Goal: Contribute content: Contribute content

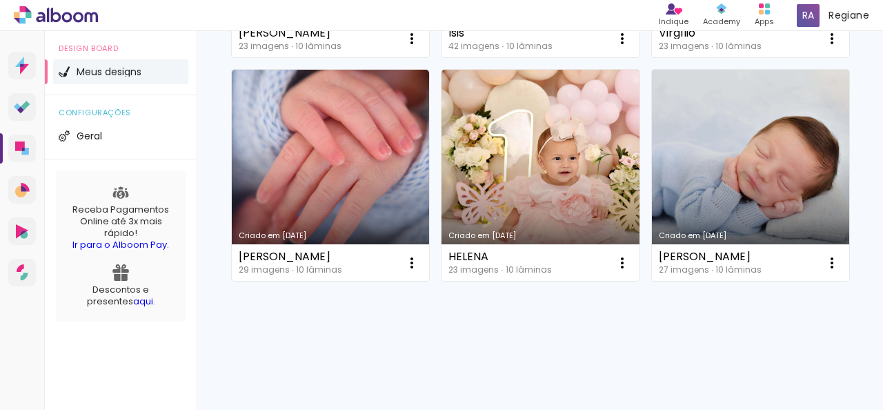
scroll to position [897, 0]
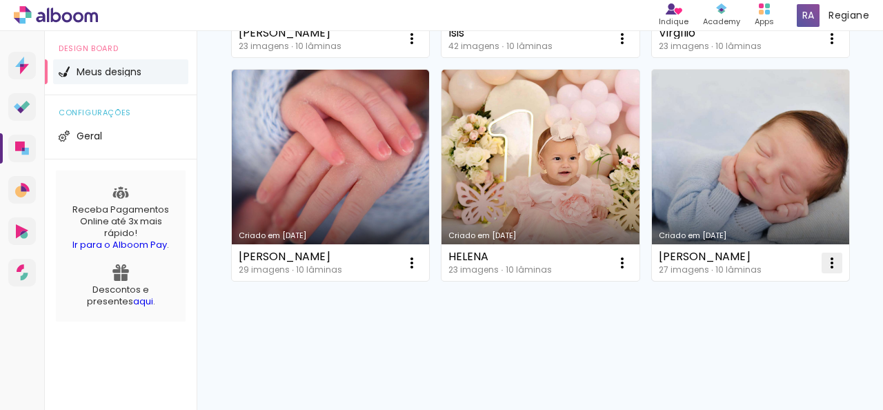
click at [824, 271] on iron-icon at bounding box center [832, 263] width 17 height 17
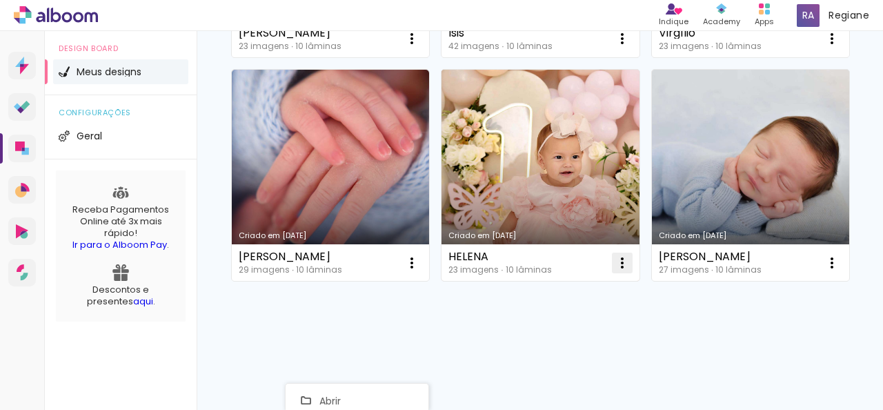
click at [620, 255] on iron-icon at bounding box center [622, 263] width 17 height 17
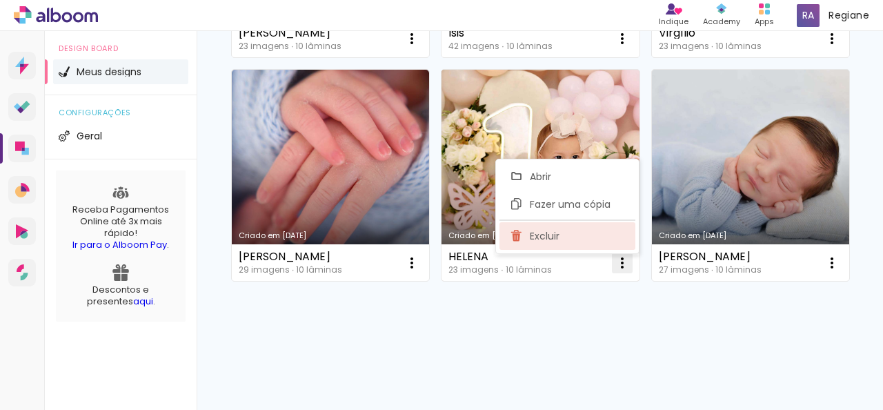
click at [549, 241] on span "Excluir" at bounding box center [545, 236] width 30 height 10
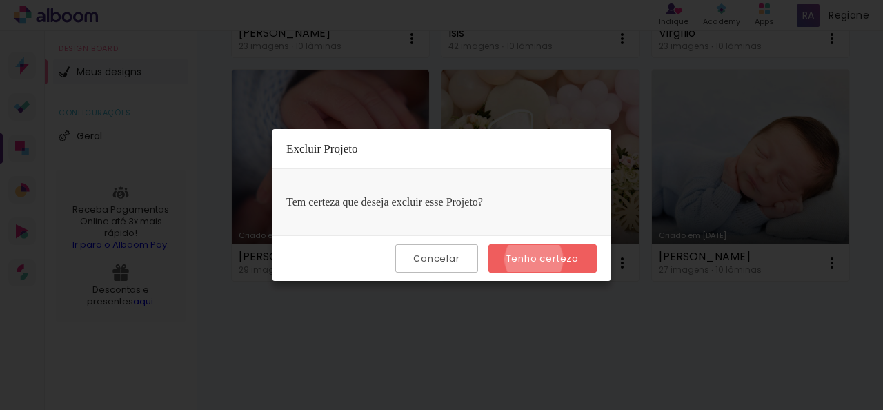
click at [0, 0] on slot "Tenho certeza" at bounding box center [0, 0] width 0 height 0
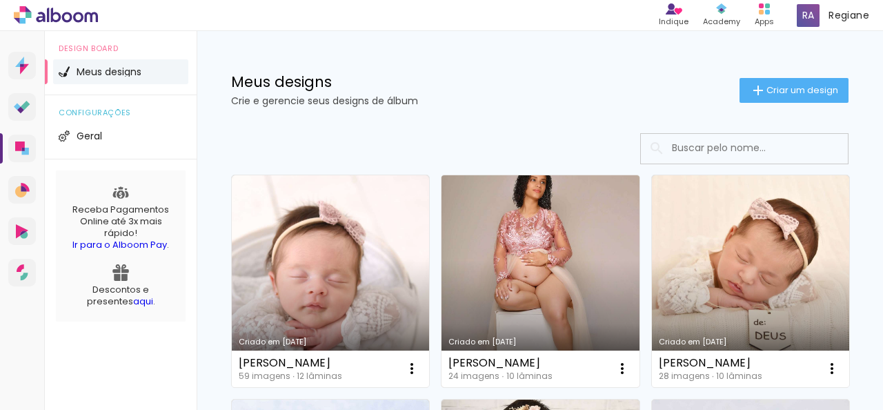
scroll to position [0, 0]
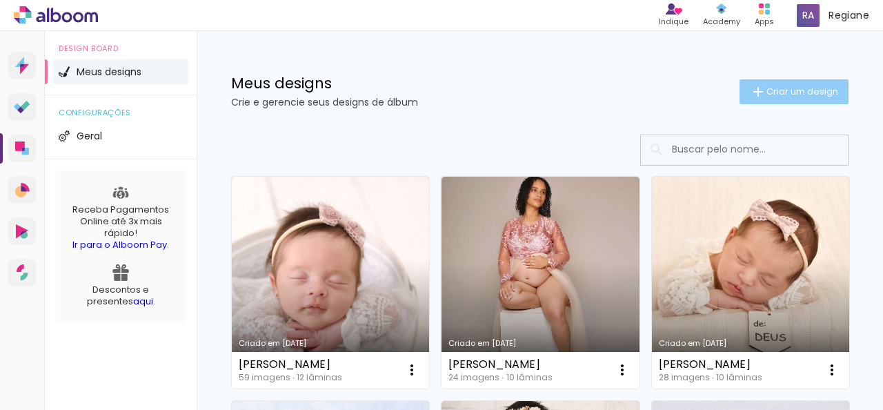
click at [751, 86] on iron-icon at bounding box center [758, 91] width 17 height 17
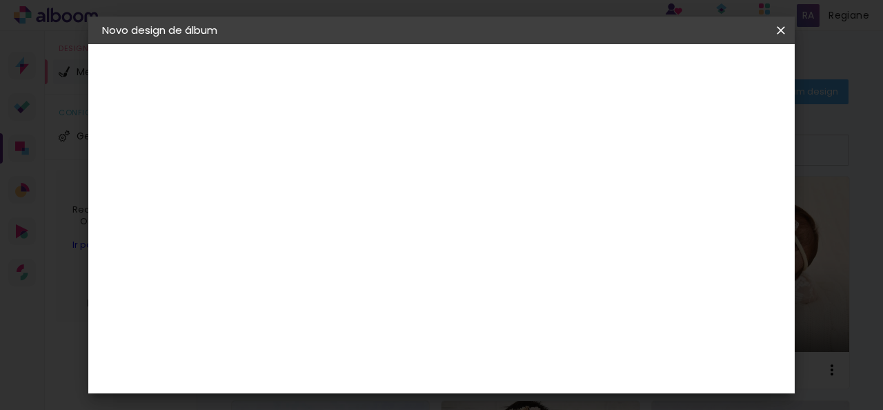
click at [328, 197] on div at bounding box center [328, 196] width 0 height 1
type input "j"
type input "[PERSON_NAME]"
type paper-input "[PERSON_NAME]"
click at [0, 0] on slot "Avançar" at bounding box center [0, 0] width 0 height 0
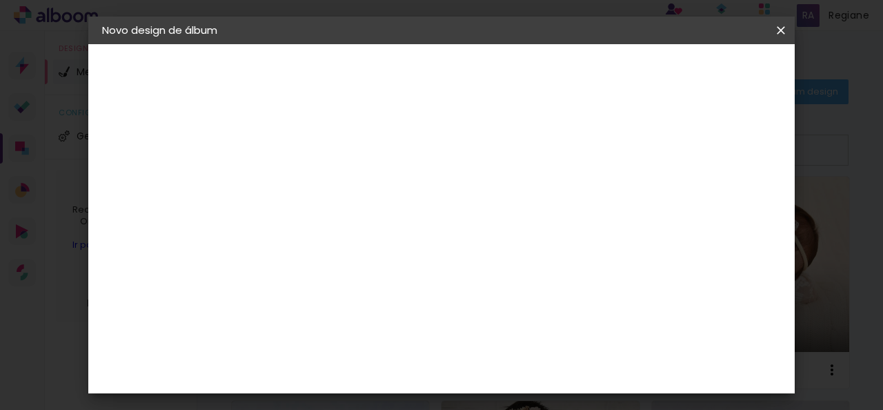
scroll to position [3035, 0]
click at [0, 0] on slot "Avançar" at bounding box center [0, 0] width 0 height 0
click at [472, 291] on span "20 × 30 cm" at bounding box center [446, 302] width 51 height 28
click at [0, 0] on slot "Avançar" at bounding box center [0, 0] width 0 height 0
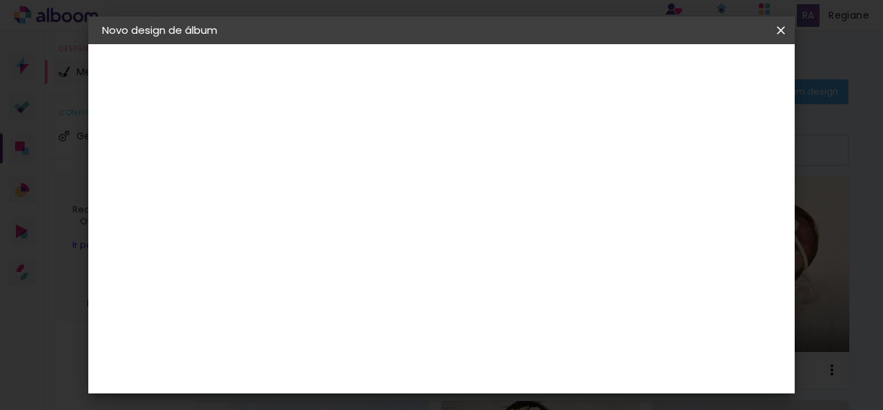
click at [580, 72] on span "Iniciar design" at bounding box center [564, 77] width 32 height 19
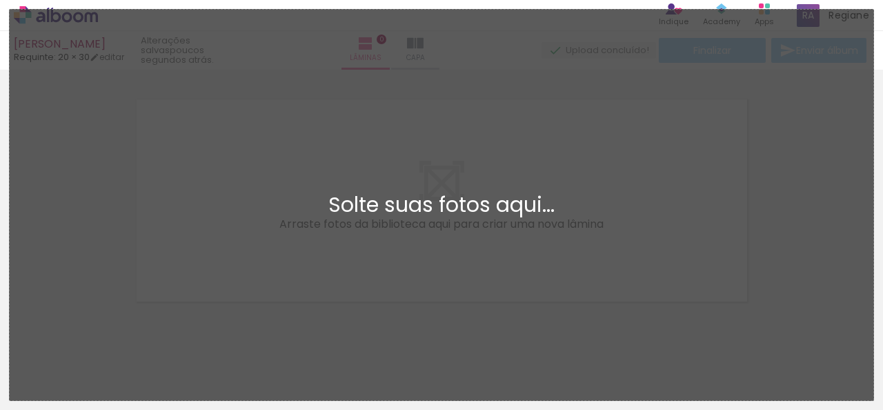
scroll to position [17, 0]
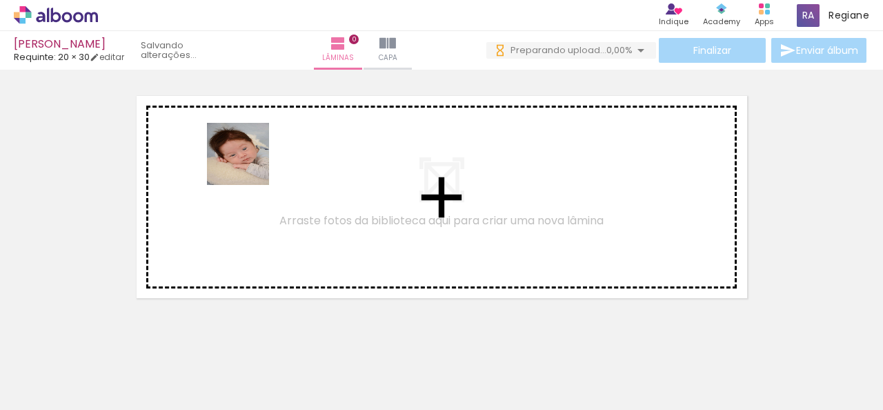
drag, startPoint x: 210, startPoint y: 227, endPoint x: 270, endPoint y: 137, distance: 108.9
click at [270, 137] on quentale-workspace at bounding box center [441, 205] width 883 height 410
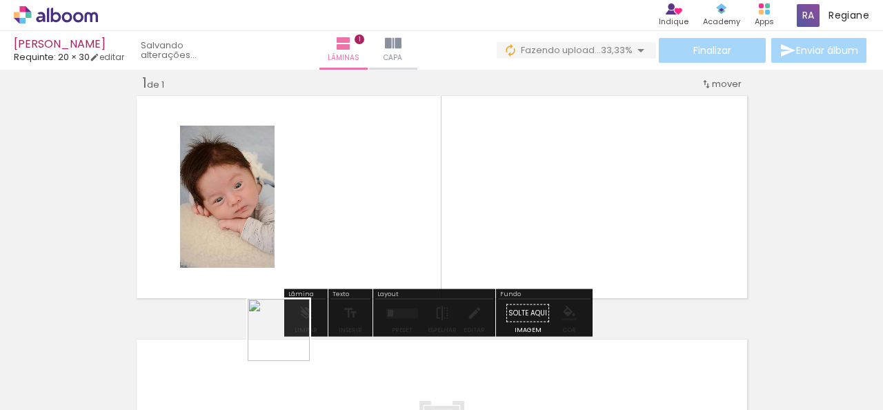
drag, startPoint x: 289, startPoint y: 340, endPoint x: 290, endPoint y: 283, distance: 57.3
click at [342, 202] on quentale-workspace at bounding box center [441, 205] width 883 height 410
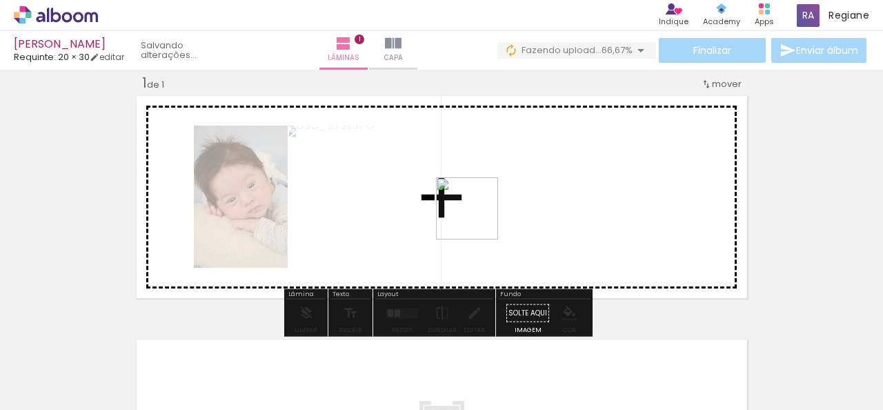
drag, startPoint x: 239, startPoint y: 355, endPoint x: 558, endPoint y: 189, distance: 359.8
click at [558, 189] on quentale-workspace at bounding box center [441, 205] width 883 height 410
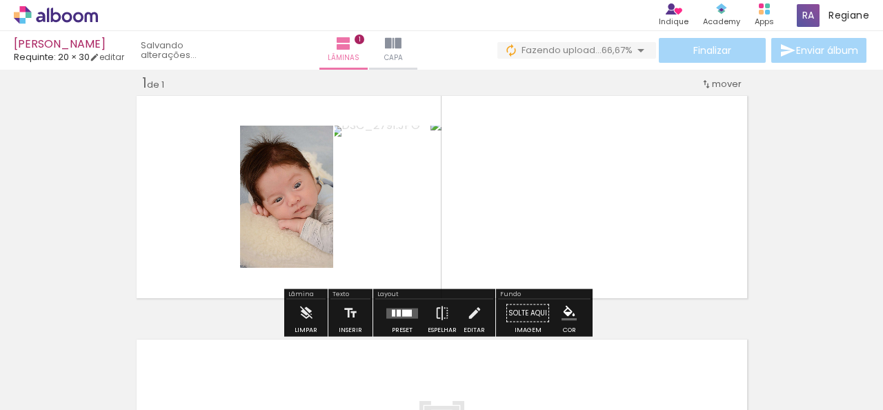
click at [74, 369] on iron-icon at bounding box center [70, 368] width 11 height 11
click at [0, 0] on slot "Não utilizadas" at bounding box center [0, 0] width 0 height 0
type input "Não utilizadas"
click at [402, 314] on div at bounding box center [407, 312] width 10 height 7
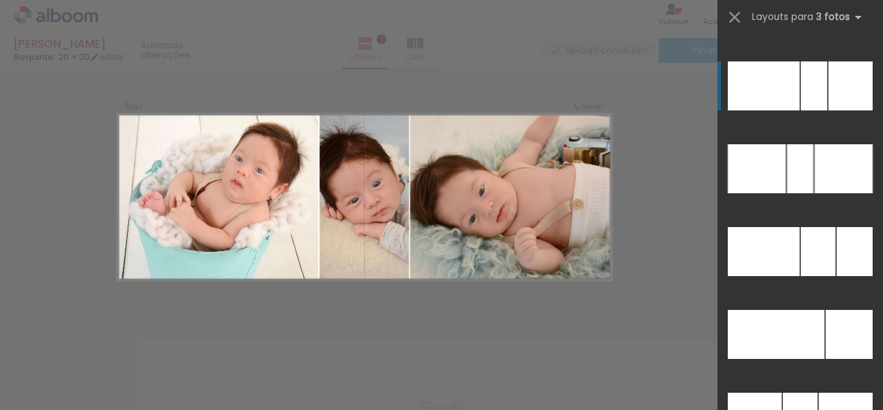
scroll to position [13558, 0]
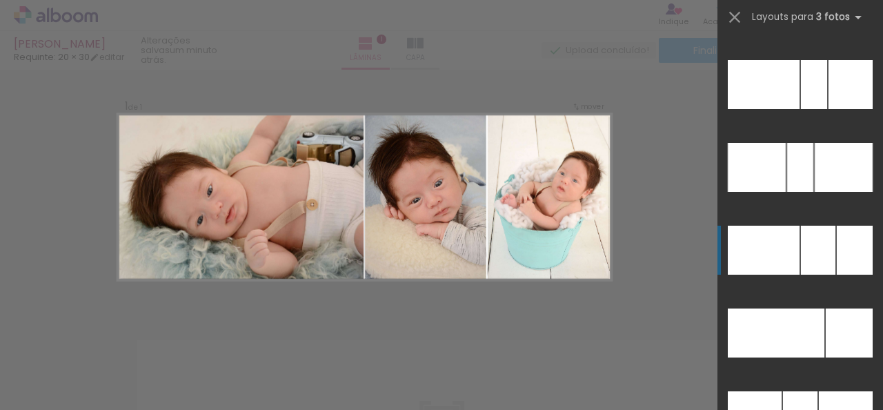
click at [806, 264] on div at bounding box center [818, 250] width 34 height 49
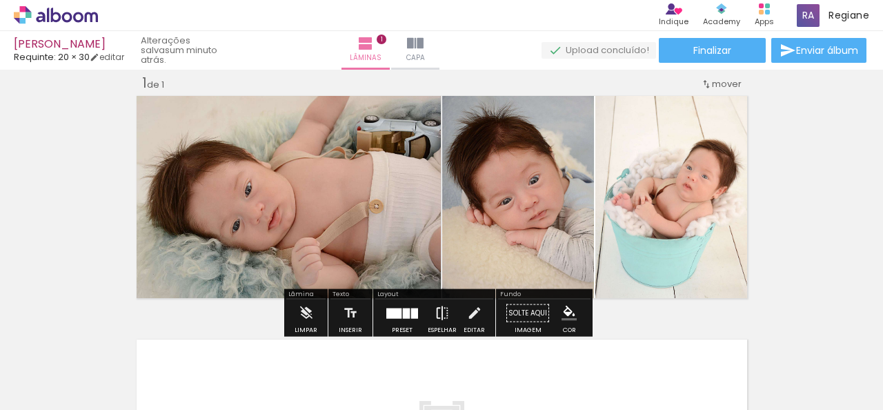
click at [430, 314] on paper-button "Espelhar" at bounding box center [442, 316] width 36 height 35
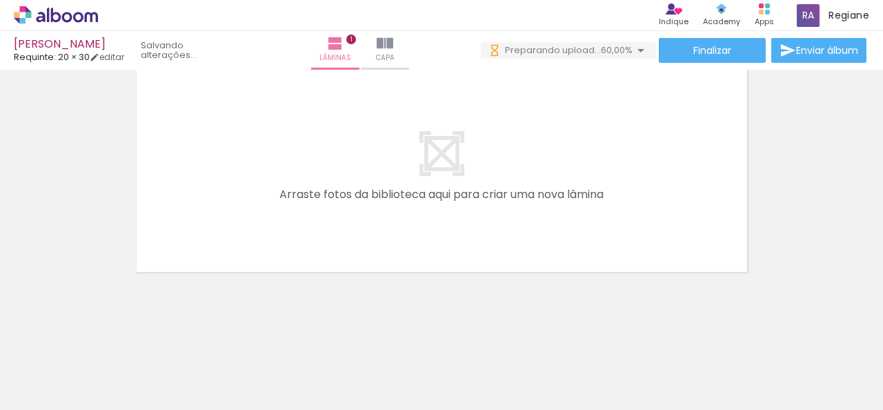
scroll to position [0, 0]
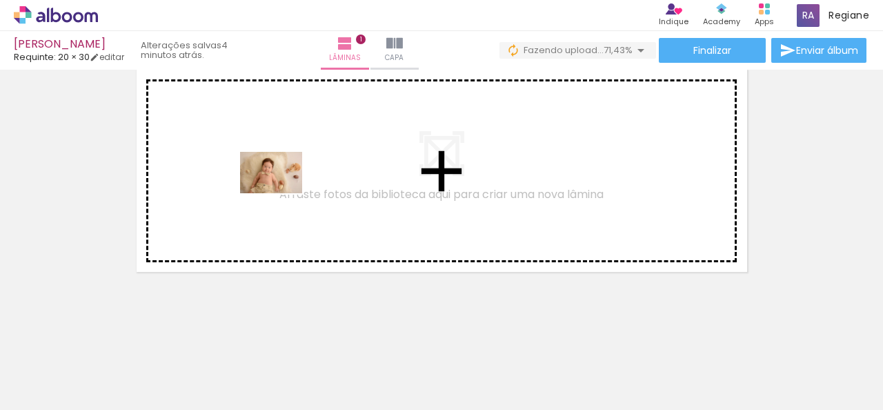
drag, startPoint x: 217, startPoint y: 355, endPoint x: 281, endPoint y: 193, distance: 173.7
click at [281, 193] on quentale-workspace at bounding box center [441, 205] width 883 height 410
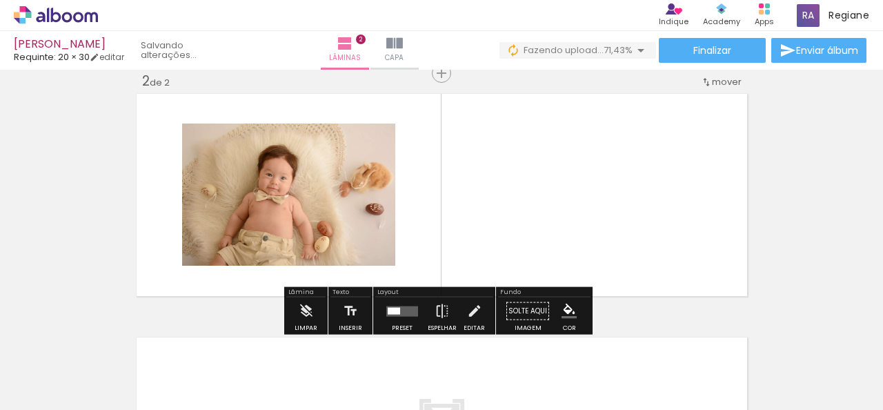
scroll to position [261, 0]
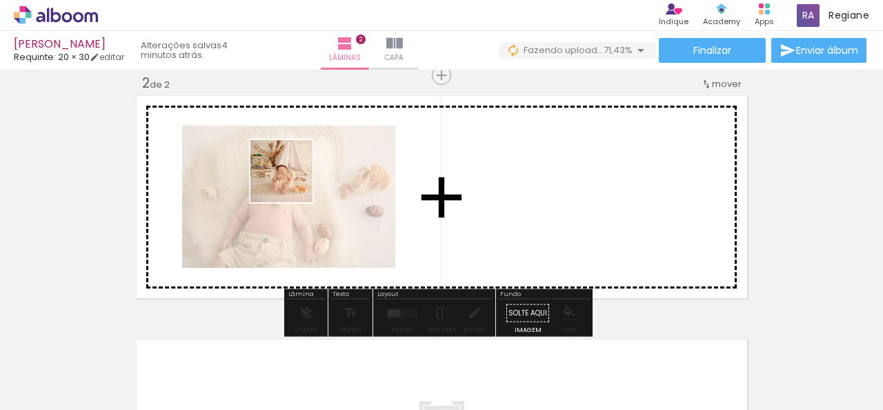
drag, startPoint x: 284, startPoint y: 188, endPoint x: 218, endPoint y: 315, distance: 143.2
click at [292, 181] on quentale-workspace at bounding box center [441, 205] width 883 height 410
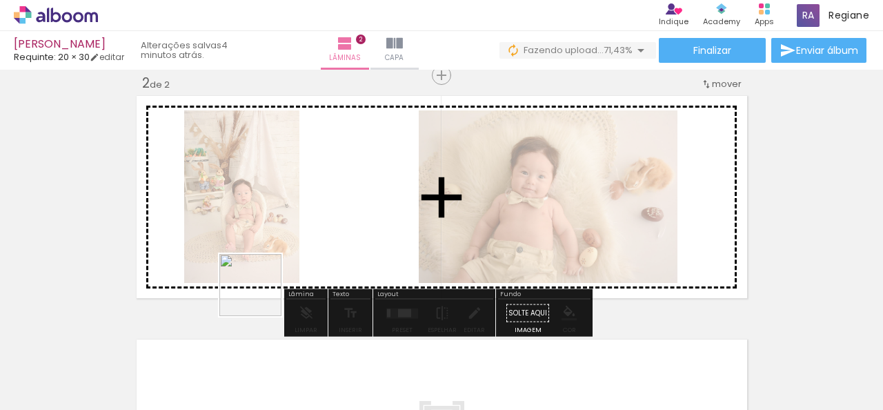
drag, startPoint x: 196, startPoint y: 372, endPoint x: 335, endPoint y: 216, distance: 209.1
click at [335, 216] on quentale-workspace at bounding box center [441, 205] width 883 height 410
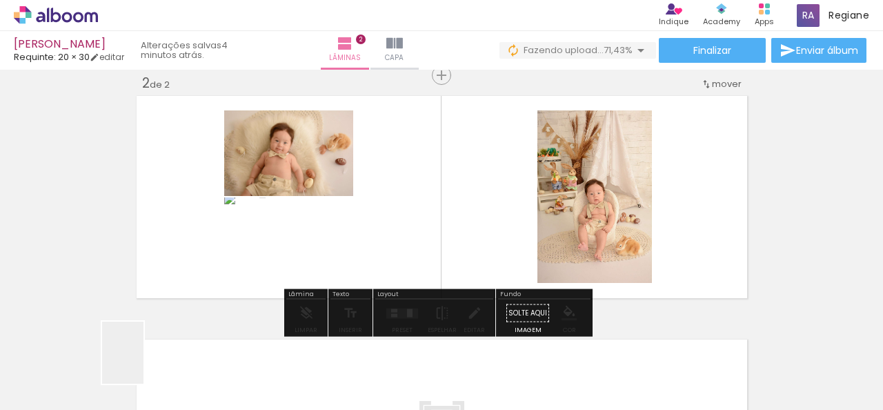
drag, startPoint x: 143, startPoint y: 363, endPoint x: 542, endPoint y: 170, distance: 442.4
click at [542, 170] on quentale-workspace at bounding box center [441, 205] width 883 height 410
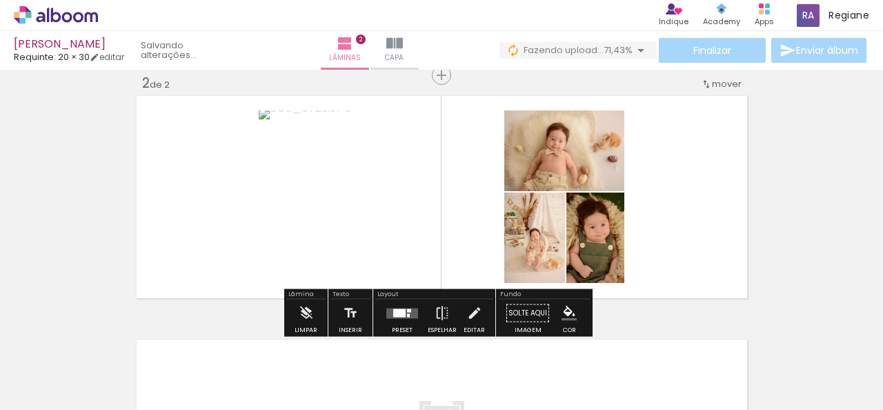
click at [407, 311] on div at bounding box center [409, 309] width 4 height 3
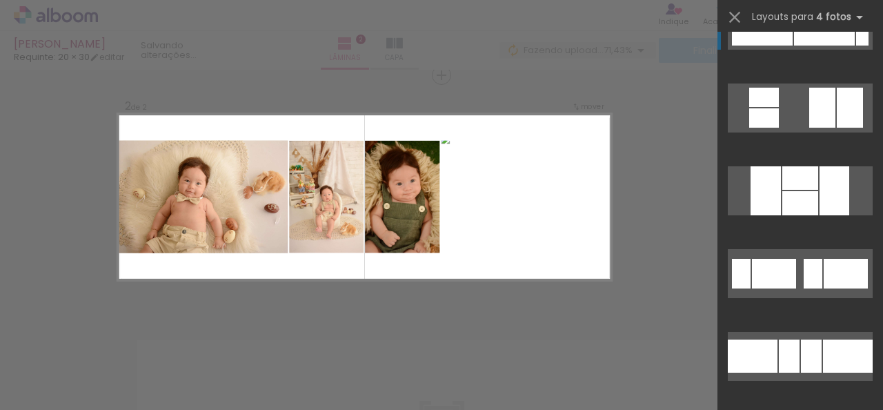
scroll to position [2483, 0]
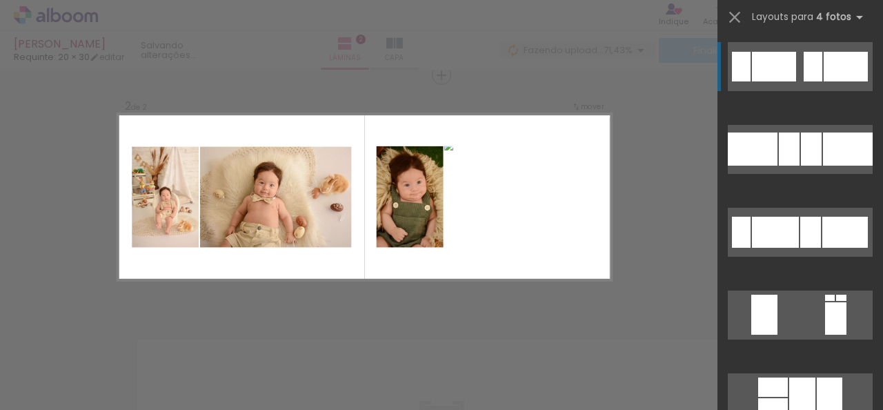
click at [809, 63] on div at bounding box center [813, 67] width 19 height 30
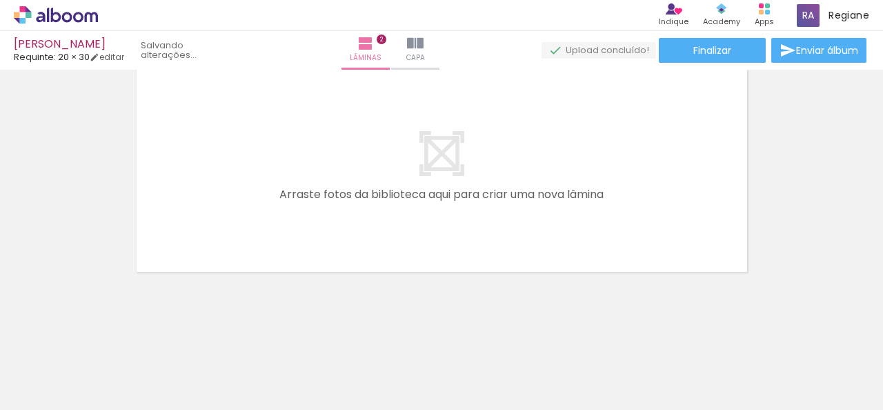
scroll to position [0, 0]
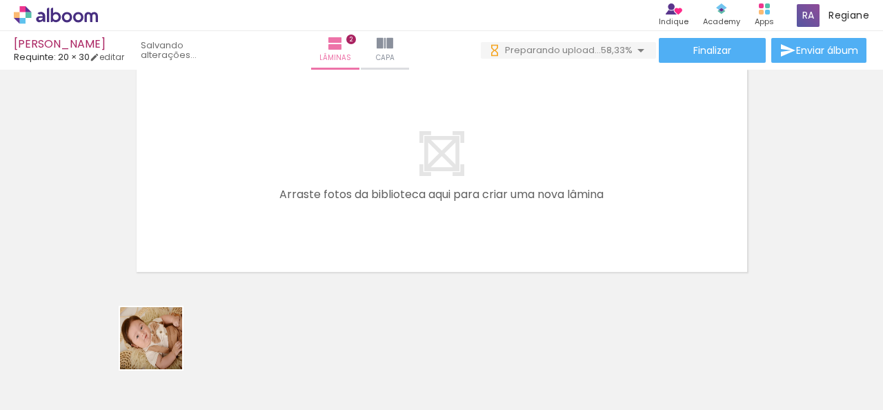
drag, startPoint x: 146, startPoint y: 370, endPoint x: 241, endPoint y: 260, distance: 144.8
click at [266, 175] on quentale-workspace at bounding box center [441, 205] width 883 height 410
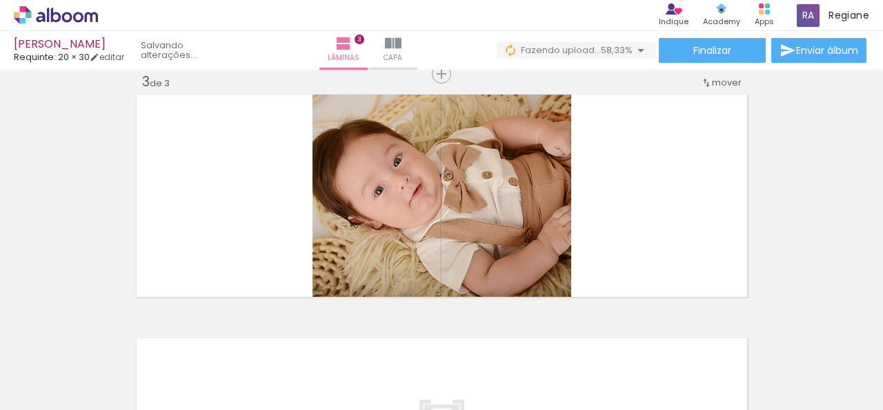
scroll to position [505, 0]
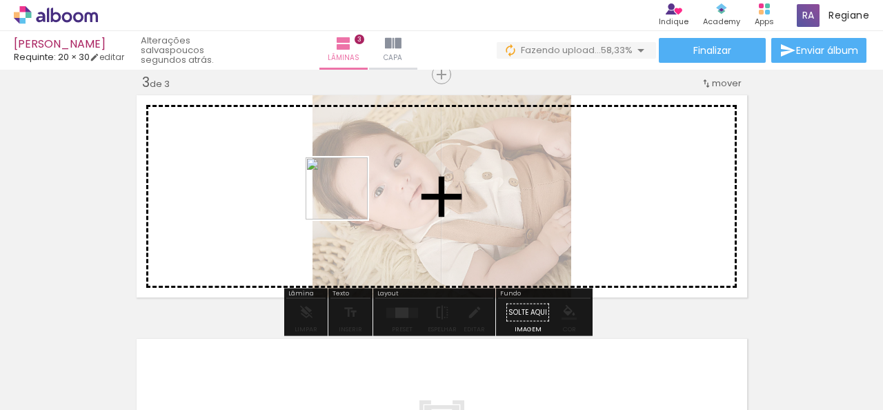
drag, startPoint x: 340, startPoint y: 208, endPoint x: 347, endPoint y: 199, distance: 11.9
click at [347, 199] on quentale-workspace at bounding box center [441, 205] width 883 height 410
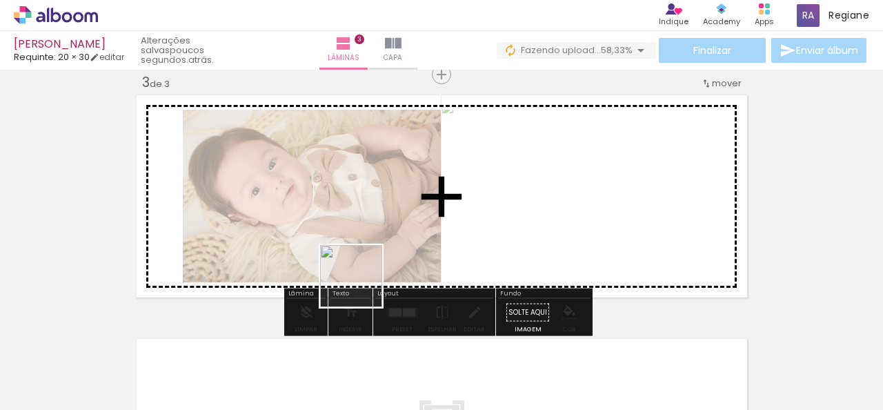
drag, startPoint x: 361, startPoint y: 286, endPoint x: 323, endPoint y: 278, distance: 39.5
click at [409, 199] on quentale-workspace at bounding box center [441, 205] width 883 height 410
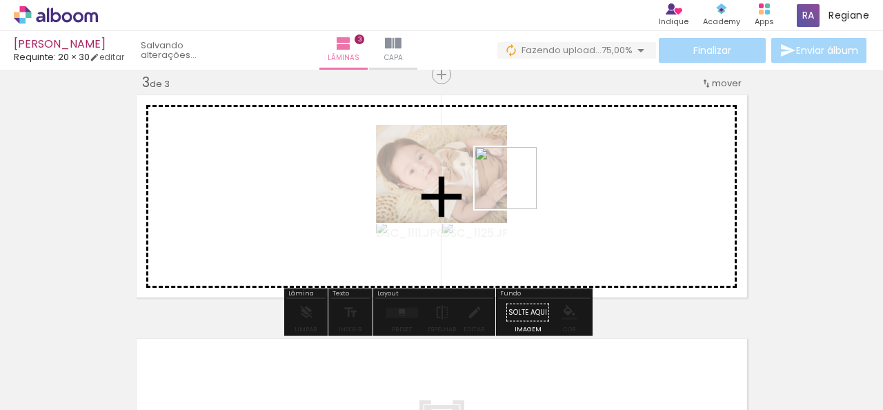
drag, startPoint x: 228, startPoint y: 357, endPoint x: 522, endPoint y: 186, distance: 340.0
click at [522, 186] on quentale-workspace at bounding box center [441, 205] width 883 height 410
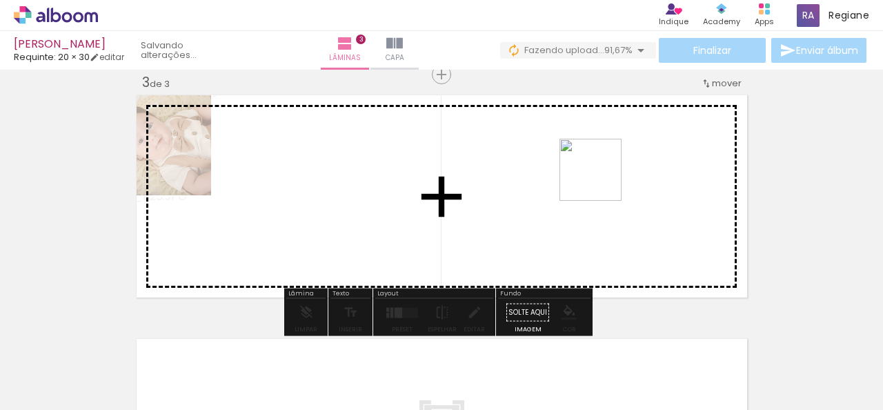
drag, startPoint x: 152, startPoint y: 363, endPoint x: 601, endPoint y: 180, distance: 484.9
click at [601, 180] on quentale-workspace at bounding box center [441, 205] width 883 height 410
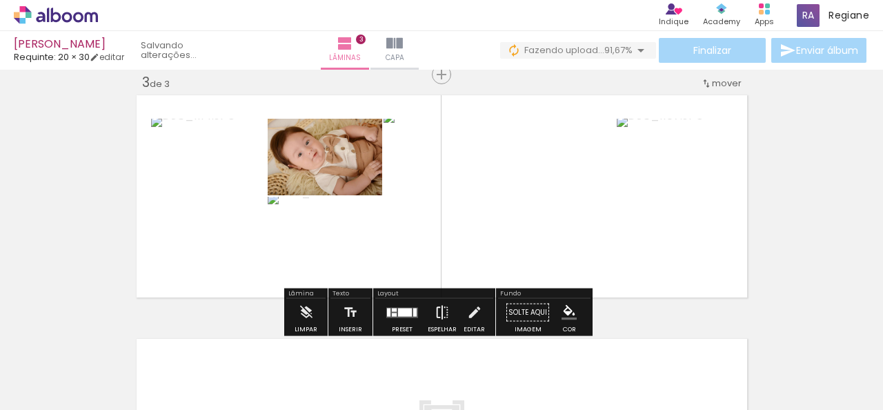
click at [437, 315] on iron-icon at bounding box center [442, 313] width 15 height 28
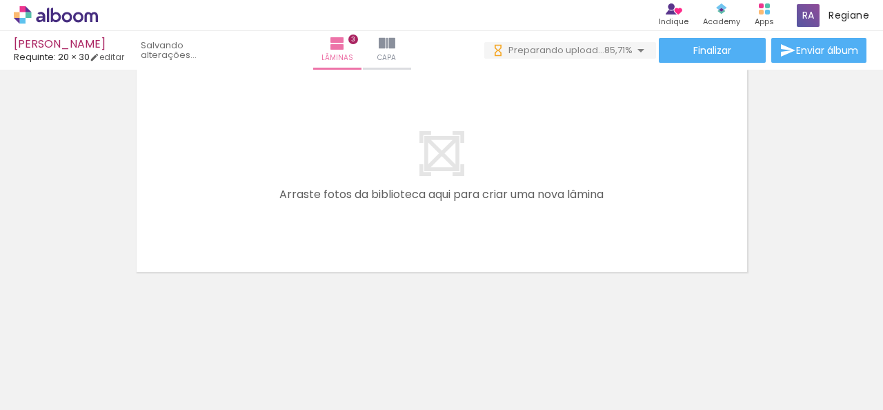
scroll to position [0, 0]
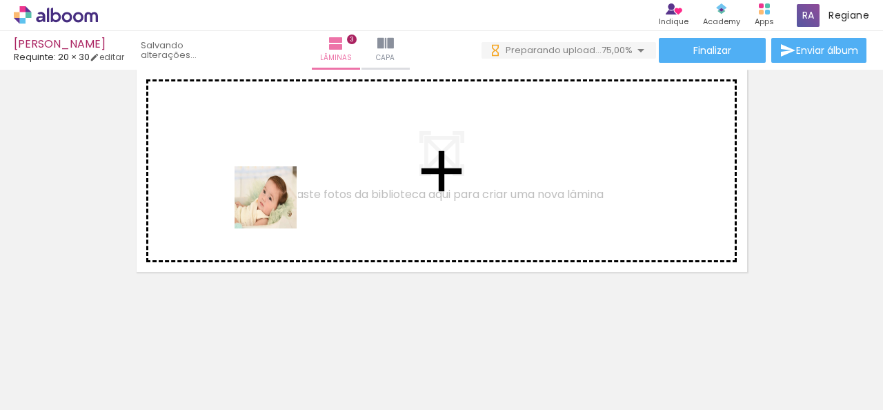
drag, startPoint x: 255, startPoint y: 239, endPoint x: 276, endPoint y: 208, distance: 37.7
click at [276, 208] on quentale-workspace at bounding box center [441, 205] width 883 height 410
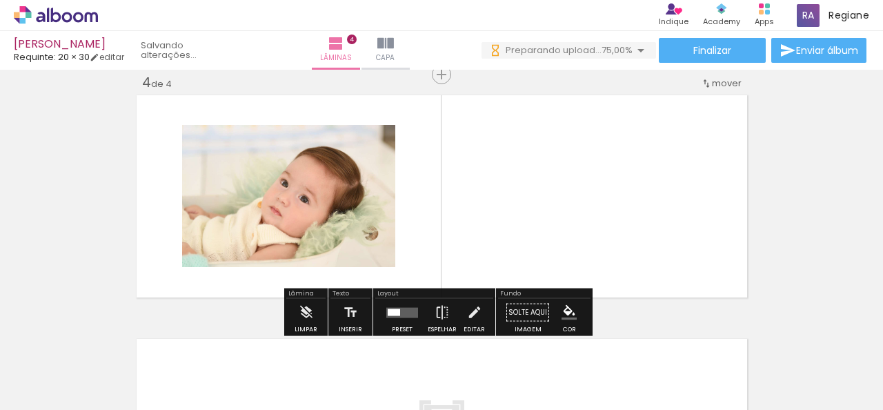
scroll to position [748, 0]
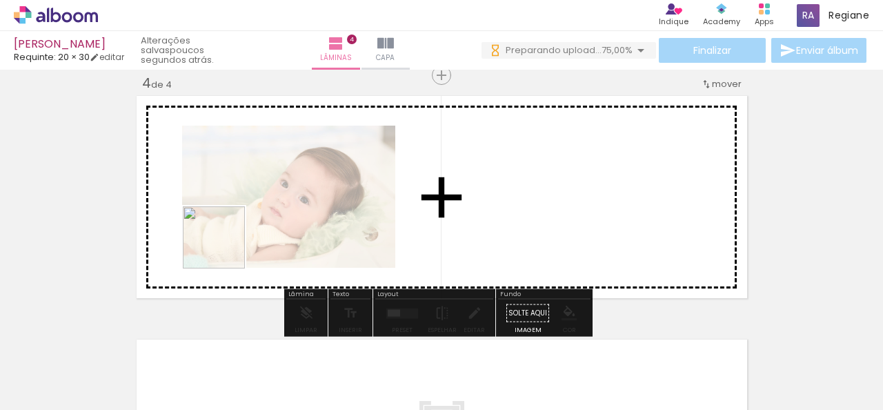
drag, startPoint x: 137, startPoint y: 355, endPoint x: 279, endPoint y: 188, distance: 219.8
click at [280, 188] on quentale-workspace at bounding box center [441, 205] width 883 height 410
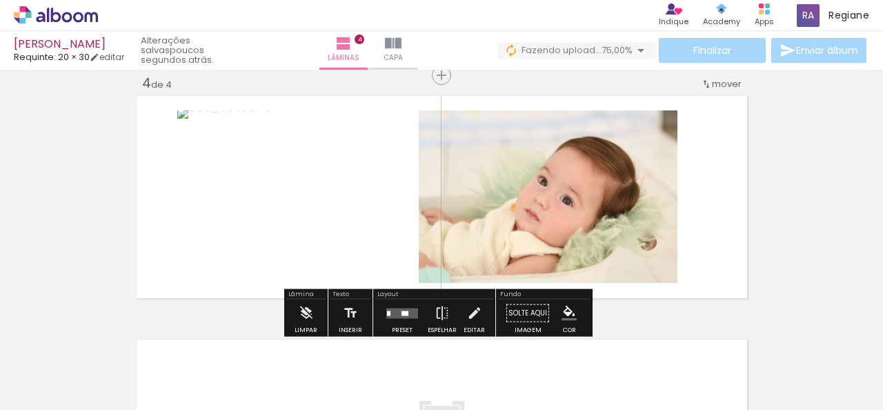
drag, startPoint x: 215, startPoint y: 357, endPoint x: 300, endPoint y: 255, distance: 133.3
click at [381, 165] on quentale-workspace at bounding box center [441, 205] width 883 height 410
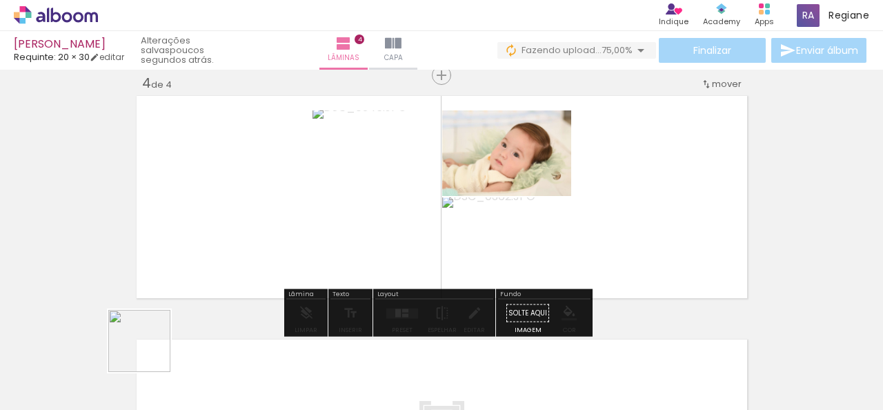
drag, startPoint x: 134, startPoint y: 364, endPoint x: 328, endPoint y: 186, distance: 263.7
click at [328, 186] on quentale-workspace at bounding box center [441, 205] width 883 height 410
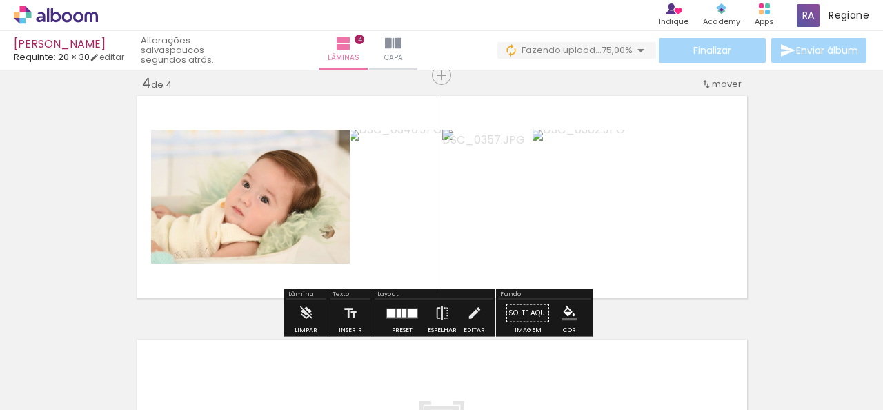
click at [408, 313] on div at bounding box center [412, 312] width 9 height 8
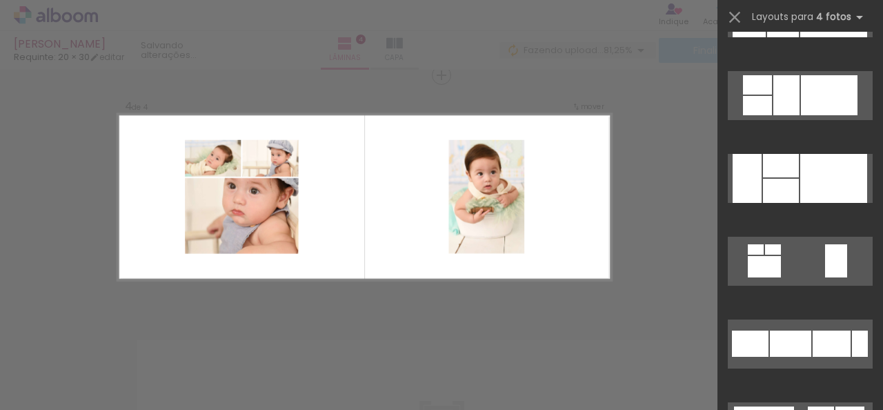
scroll to position [5105, 0]
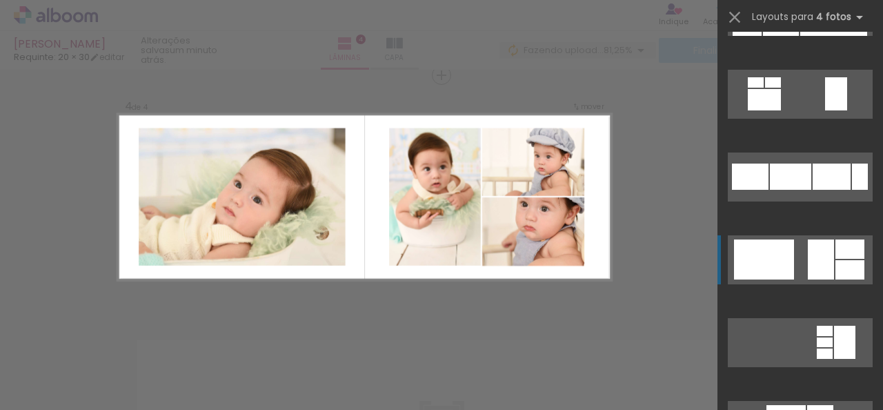
click at [816, 268] on div at bounding box center [821, 259] width 26 height 40
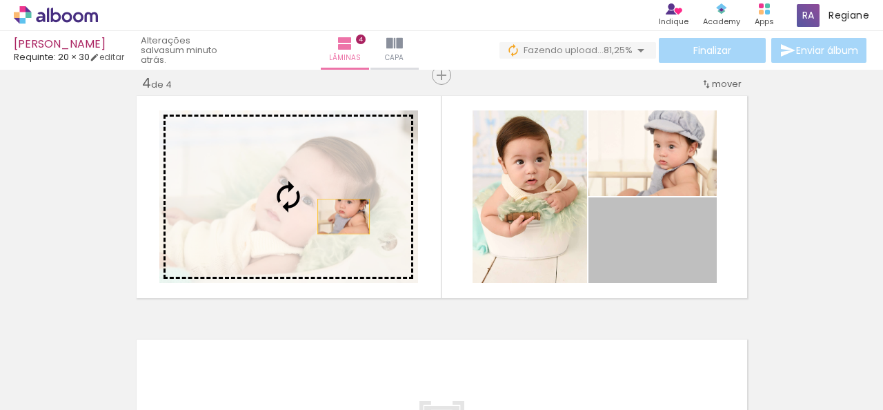
drag, startPoint x: 657, startPoint y: 256, endPoint x: 337, endPoint y: 216, distance: 322.6
click at [0, 0] on slot at bounding box center [0, 0] width 0 height 0
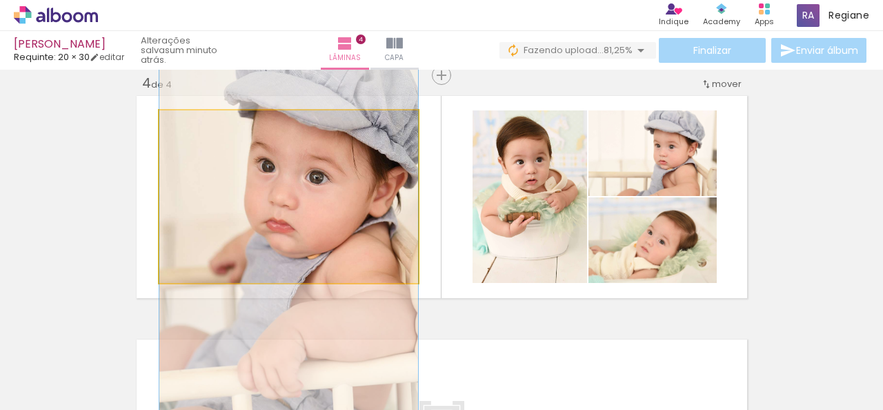
drag, startPoint x: 316, startPoint y: 176, endPoint x: 321, endPoint y: 213, distance: 37.6
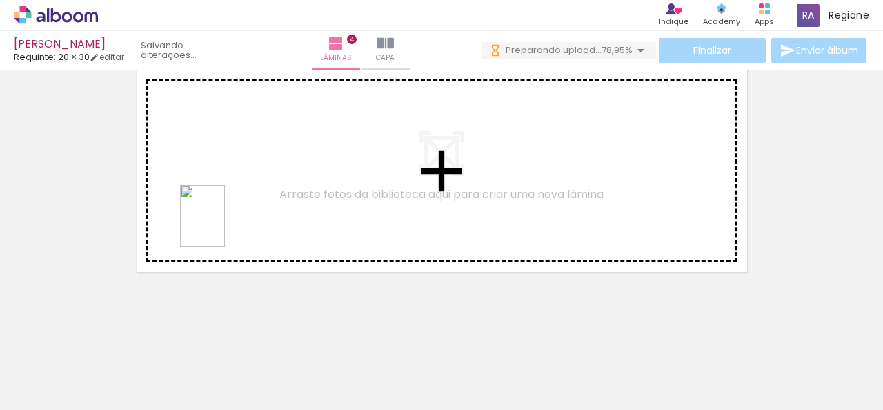
scroll to position [0, 0]
drag, startPoint x: 144, startPoint y: 368, endPoint x: 222, endPoint y: 224, distance: 163.3
click at [222, 224] on quentale-workspace at bounding box center [441, 205] width 883 height 410
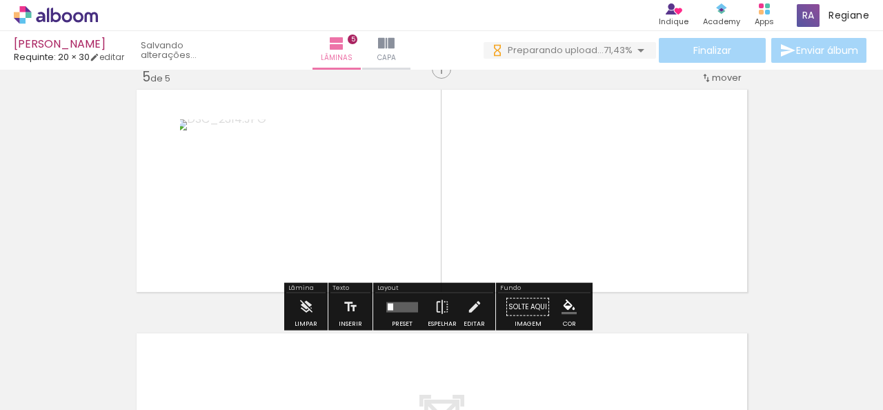
scroll to position [991, 0]
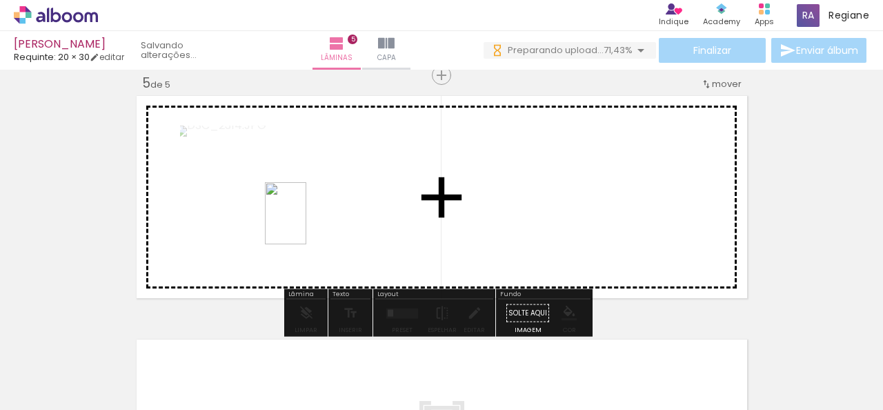
drag, startPoint x: 155, startPoint y: 380, endPoint x: 306, endPoint y: 224, distance: 217.6
click at [306, 224] on quentale-workspace at bounding box center [441, 205] width 883 height 410
drag, startPoint x: 151, startPoint y: 372, endPoint x: 447, endPoint y: 177, distance: 354.2
click at [447, 177] on quentale-workspace at bounding box center [441, 205] width 883 height 410
drag, startPoint x: 232, startPoint y: 373, endPoint x: 497, endPoint y: 184, distance: 326.0
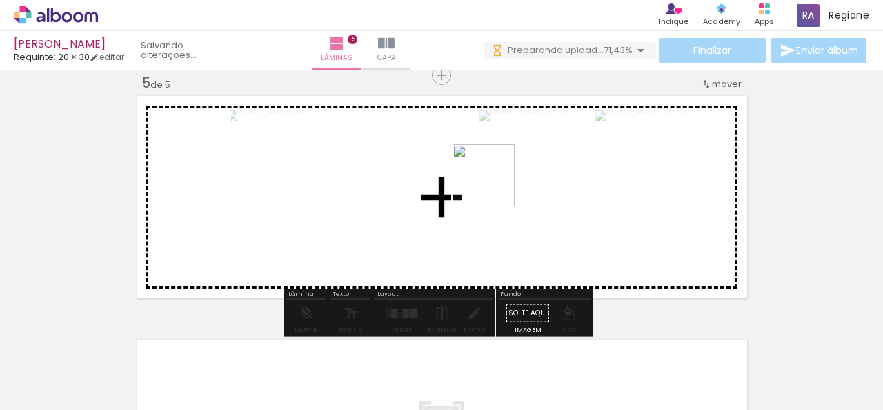
click at [497, 184] on quentale-workspace at bounding box center [441, 205] width 883 height 410
drag, startPoint x: 145, startPoint y: 373, endPoint x: 615, endPoint y: 162, distance: 515.0
click at [615, 162] on quentale-workspace at bounding box center [441, 205] width 883 height 410
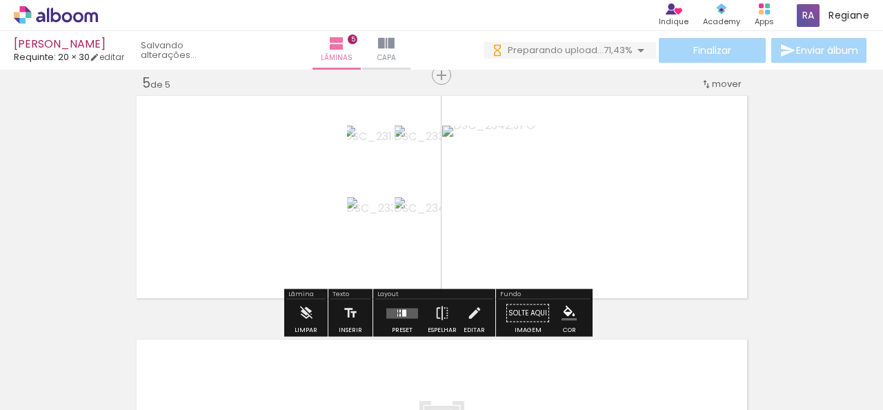
click at [399, 315] on div at bounding box center [399, 314] width 1 height 3
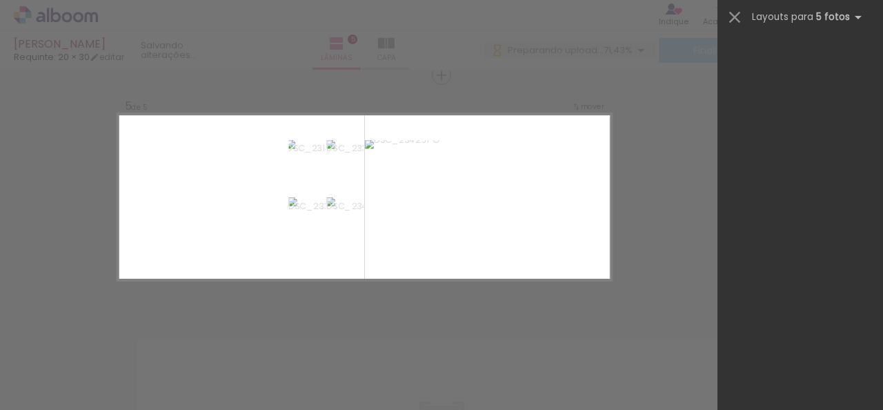
scroll to position [0, 0]
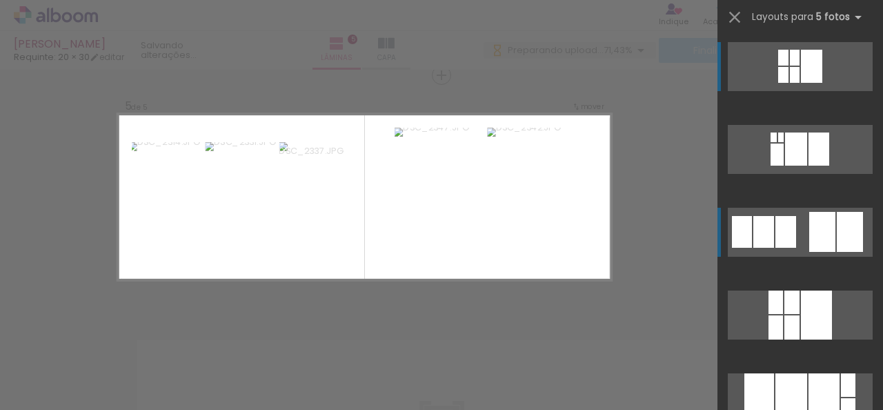
click at [837, 234] on div at bounding box center [850, 232] width 26 height 40
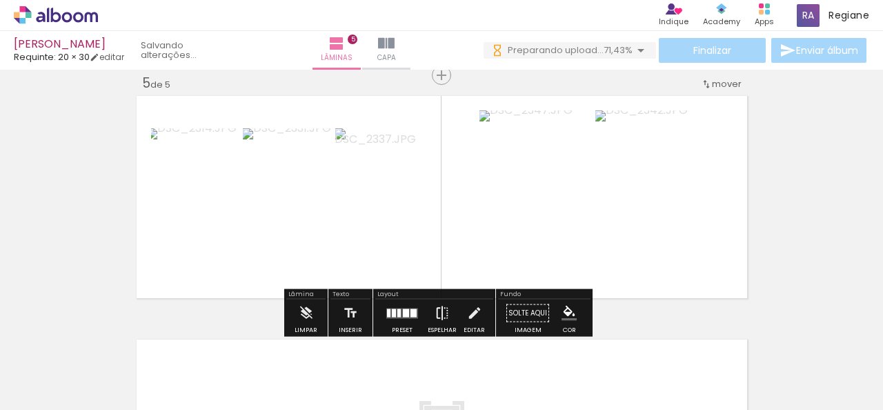
click at [437, 307] on iron-icon at bounding box center [442, 313] width 15 height 28
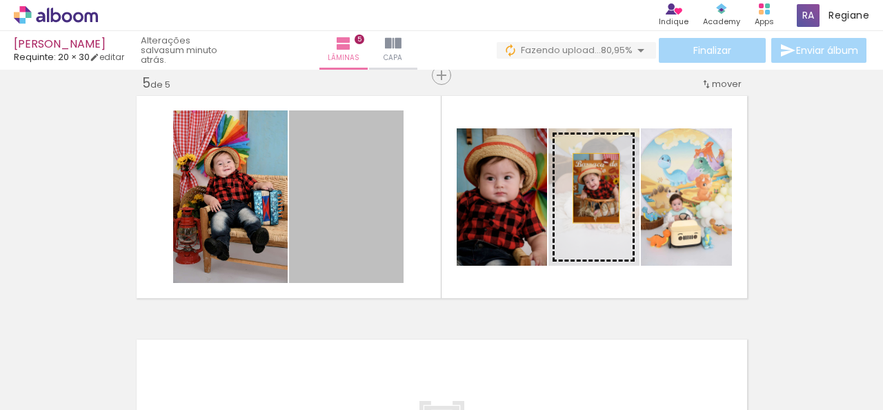
drag, startPoint x: 345, startPoint y: 218, endPoint x: 591, endPoint y: 188, distance: 247.5
click at [0, 0] on slot at bounding box center [0, 0] width 0 height 0
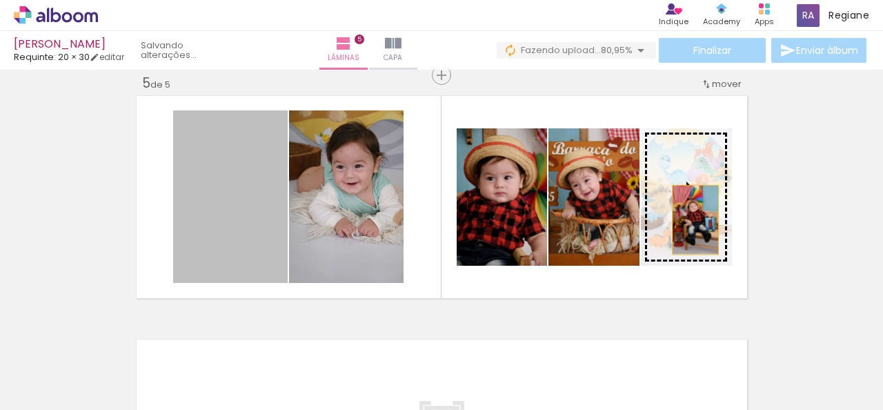
drag, startPoint x: 251, startPoint y: 222, endPoint x: 691, endPoint y: 219, distance: 439.5
click at [0, 0] on slot at bounding box center [0, 0] width 0 height 0
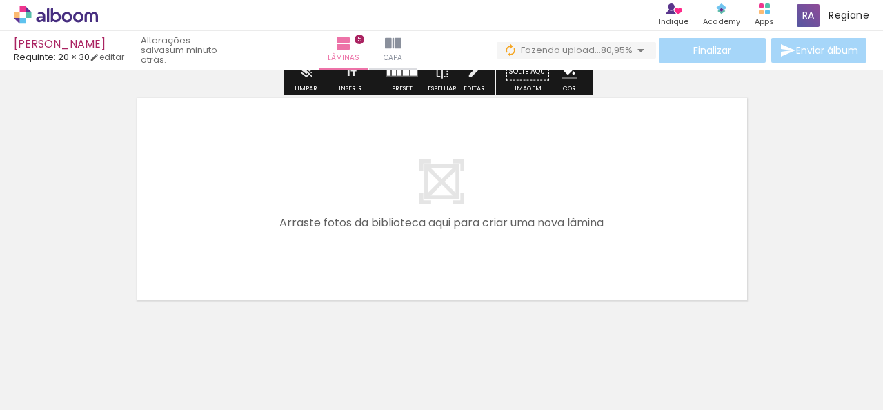
scroll to position [1261, 0]
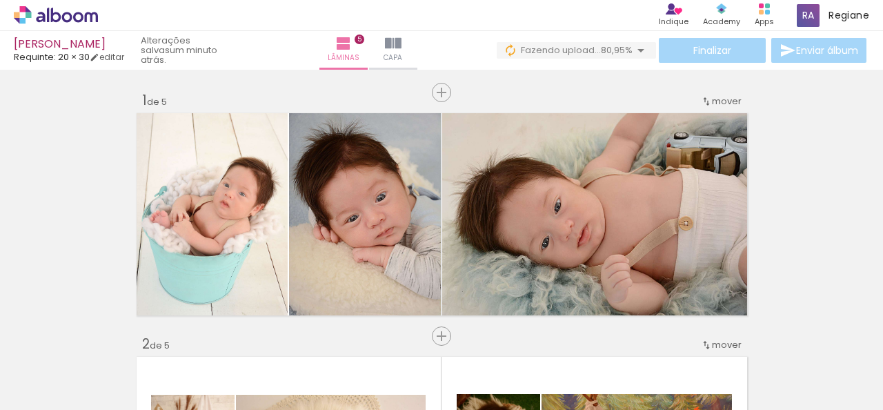
scroll to position [1261, 0]
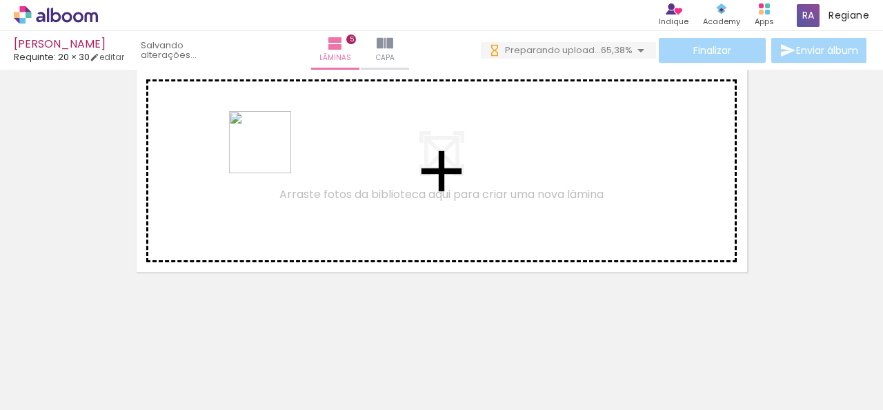
drag, startPoint x: 315, startPoint y: 346, endPoint x: 270, endPoint y: 152, distance: 198.1
click at [270, 152] on quentale-workspace at bounding box center [441, 205] width 883 height 410
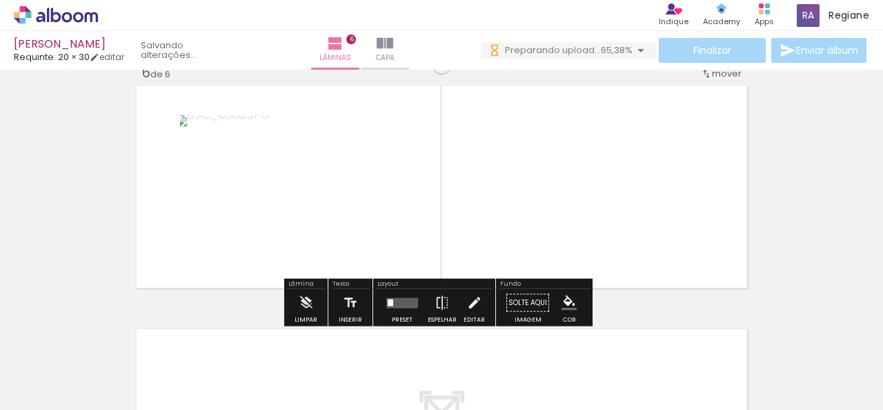
scroll to position [1235, 0]
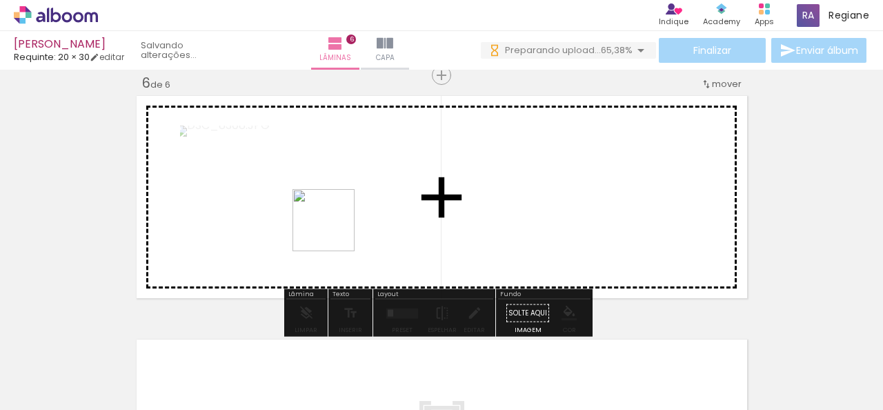
drag, startPoint x: 301, startPoint y: 343, endPoint x: 346, endPoint y: 153, distance: 194.9
click at [346, 153] on quentale-workspace at bounding box center [441, 205] width 883 height 410
drag, startPoint x: 319, startPoint y: 375, endPoint x: 333, endPoint y: 214, distance: 161.3
click at [333, 214] on quentale-workspace at bounding box center [441, 205] width 883 height 410
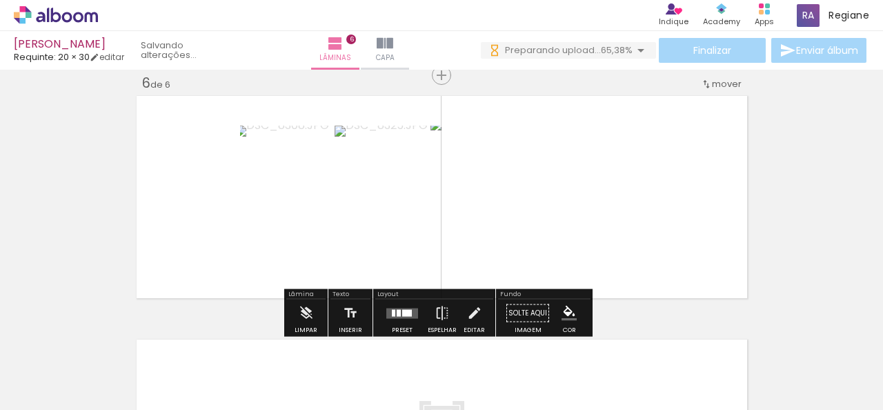
click at [295, 202] on quentale-workspace at bounding box center [441, 205] width 883 height 410
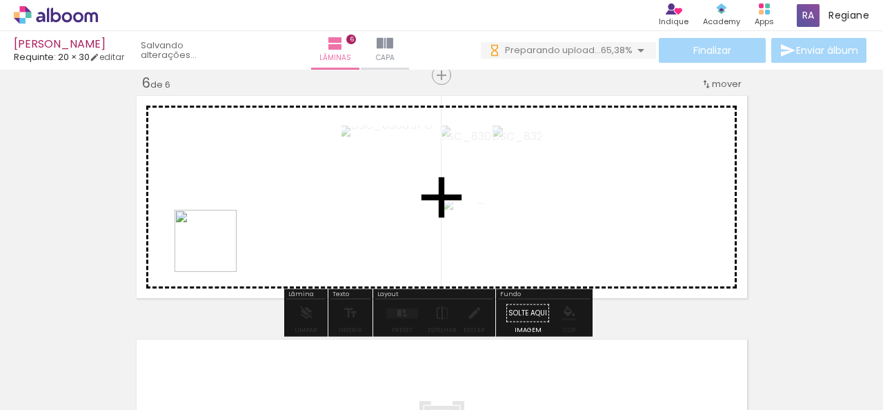
drag, startPoint x: 147, startPoint y: 363, endPoint x: 259, endPoint y: 199, distance: 198.4
click at [259, 199] on quentale-workspace at bounding box center [441, 205] width 883 height 410
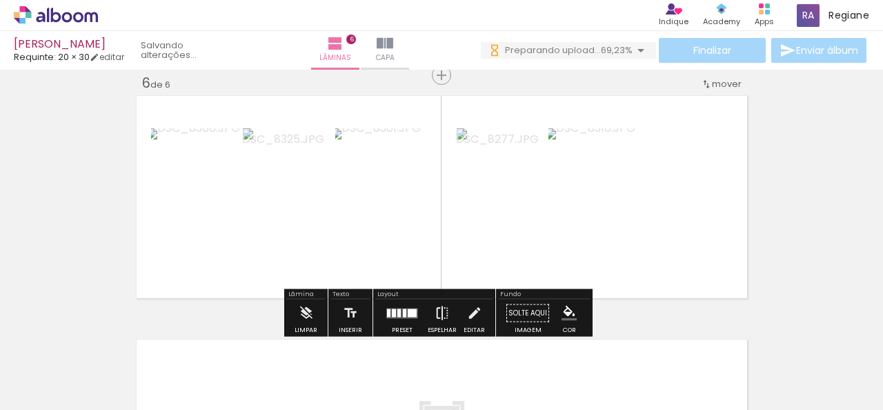
click at [436, 313] on iron-icon at bounding box center [442, 313] width 15 height 28
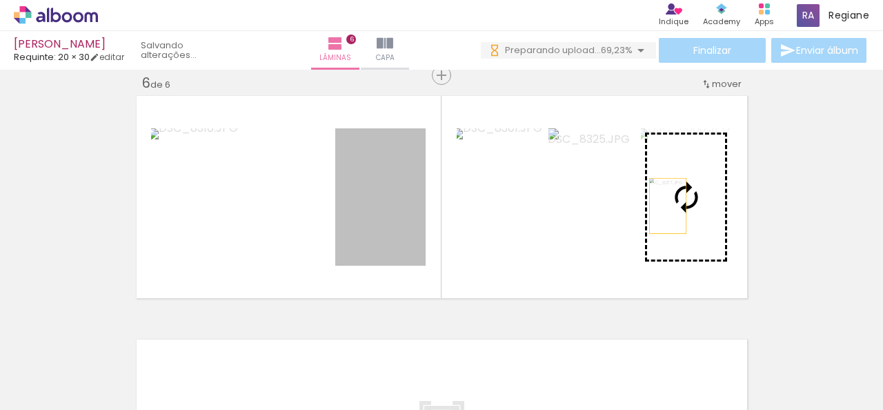
drag, startPoint x: 408, startPoint y: 216, endPoint x: 664, endPoint y: 206, distance: 256.8
click at [0, 0] on slot at bounding box center [0, 0] width 0 height 0
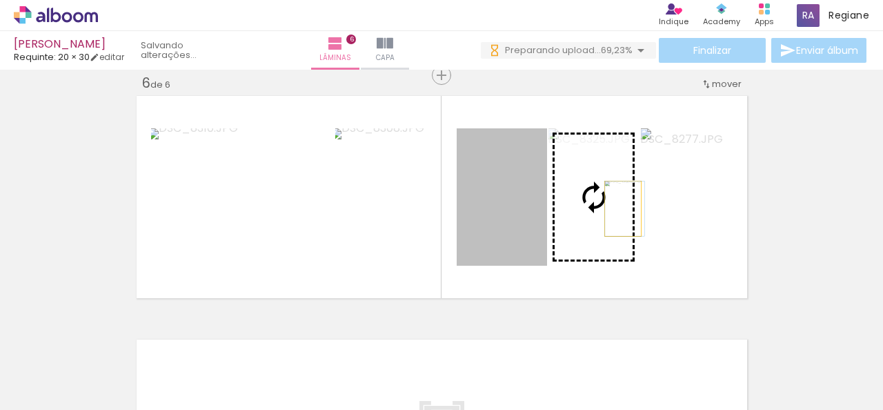
drag, startPoint x: 497, startPoint y: 213, endPoint x: 617, endPoint y: 208, distance: 120.1
click at [0, 0] on slot at bounding box center [0, 0] width 0 height 0
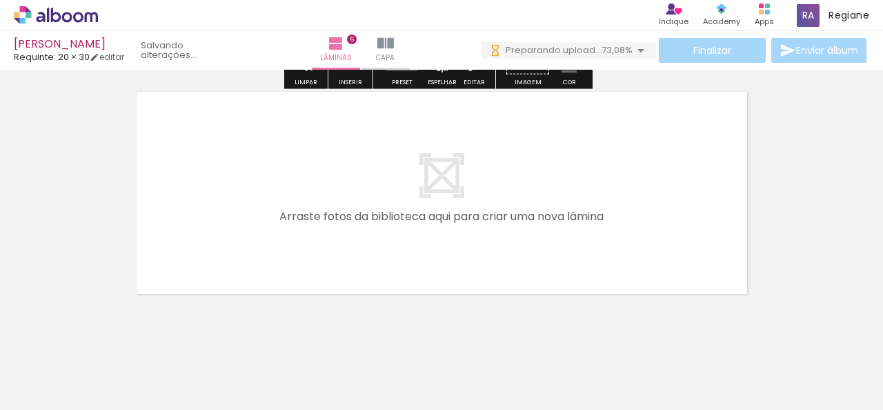
scroll to position [1505, 0]
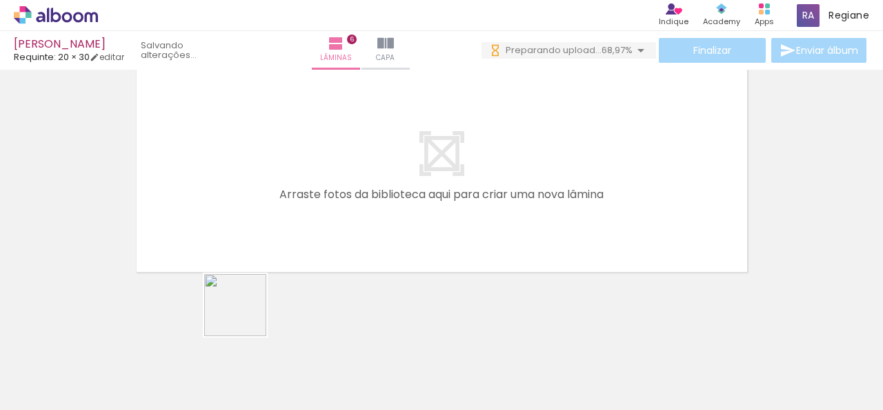
drag, startPoint x: 220, startPoint y: 359, endPoint x: 157, endPoint y: 390, distance: 70.0
click at [298, 152] on quentale-workspace at bounding box center [441, 205] width 883 height 410
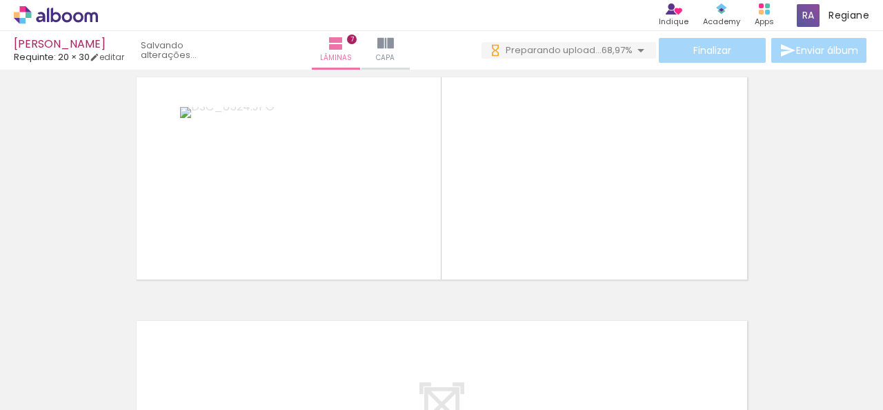
scroll to position [1479, 0]
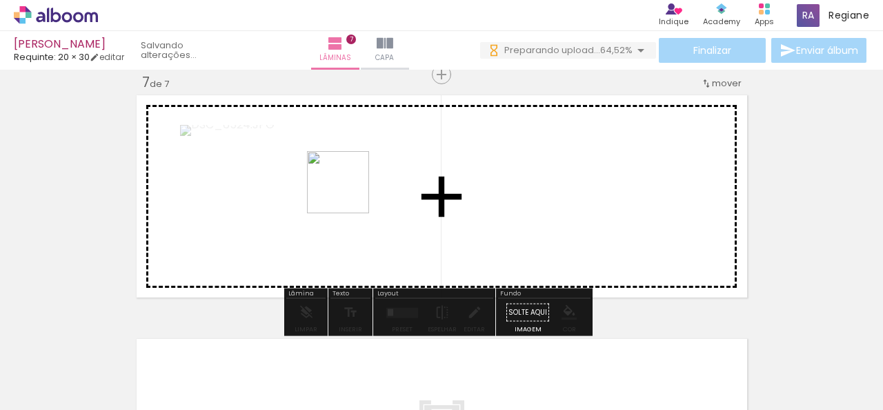
click at [348, 192] on quentale-workspace at bounding box center [441, 205] width 883 height 410
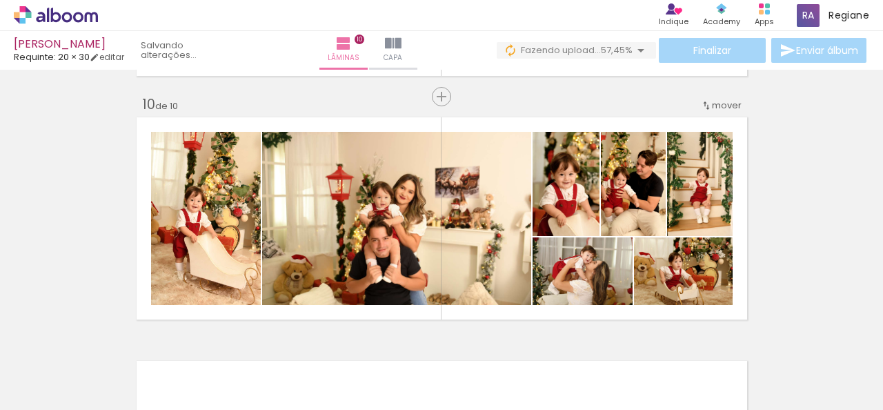
scroll to position [2257, 0]
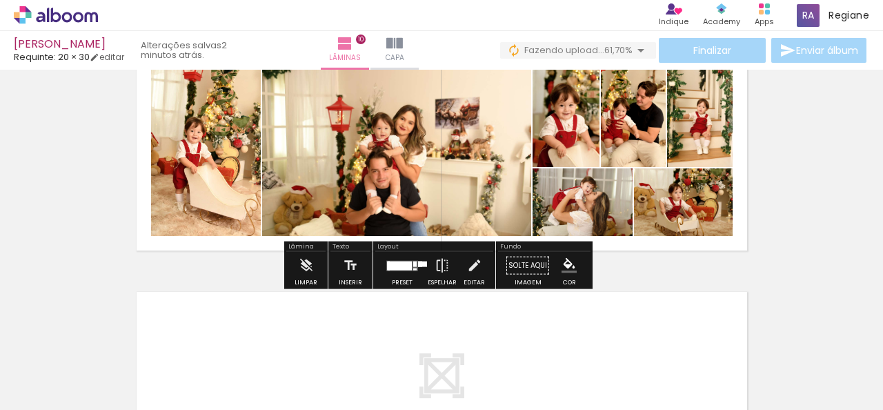
click at [687, 57] on div "Finalizar Enviar álbum" at bounding box center [684, 50] width 369 height 25
click at [637, 54] on iron-icon at bounding box center [641, 50] width 17 height 17
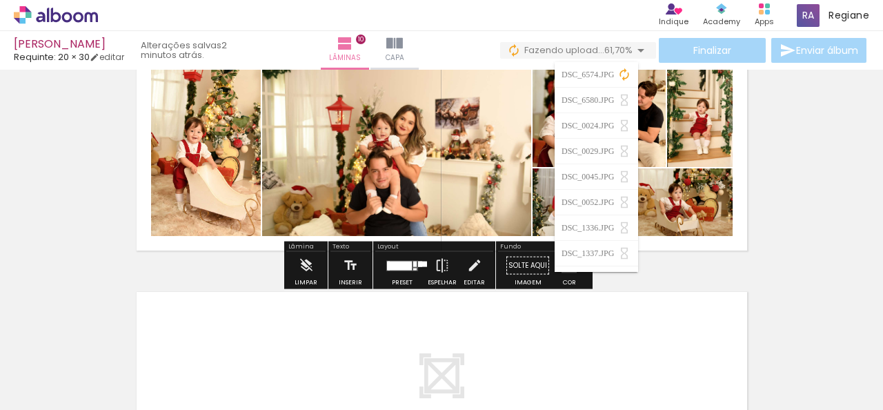
drag, startPoint x: 793, startPoint y: 142, endPoint x: 817, endPoint y: 50, distance: 95.4
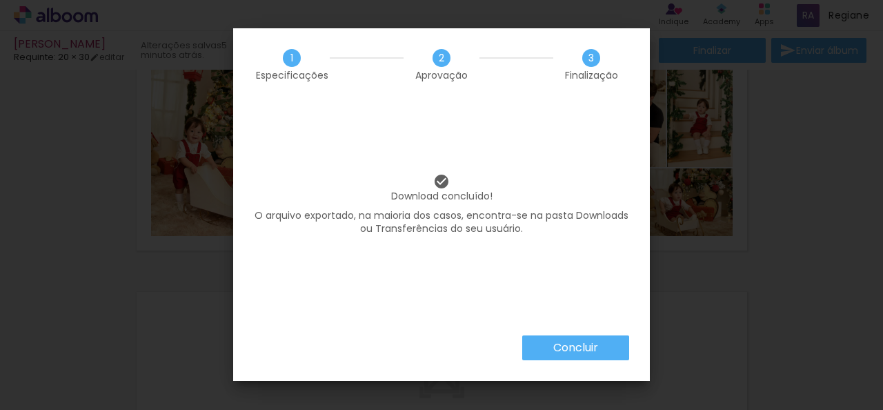
scroll to position [552, 0]
